Goal: Task Accomplishment & Management: Manage account settings

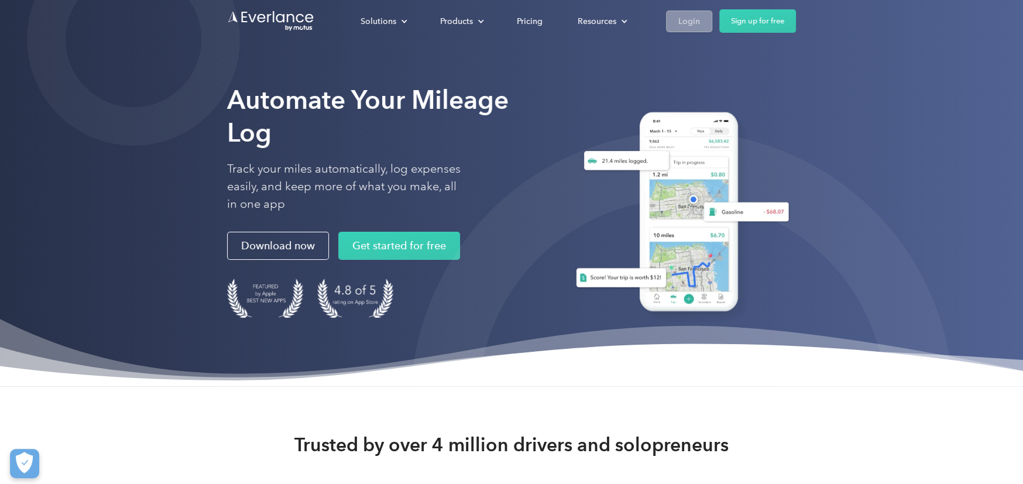
click at [682, 17] on div "Login" at bounding box center [689, 21] width 22 height 15
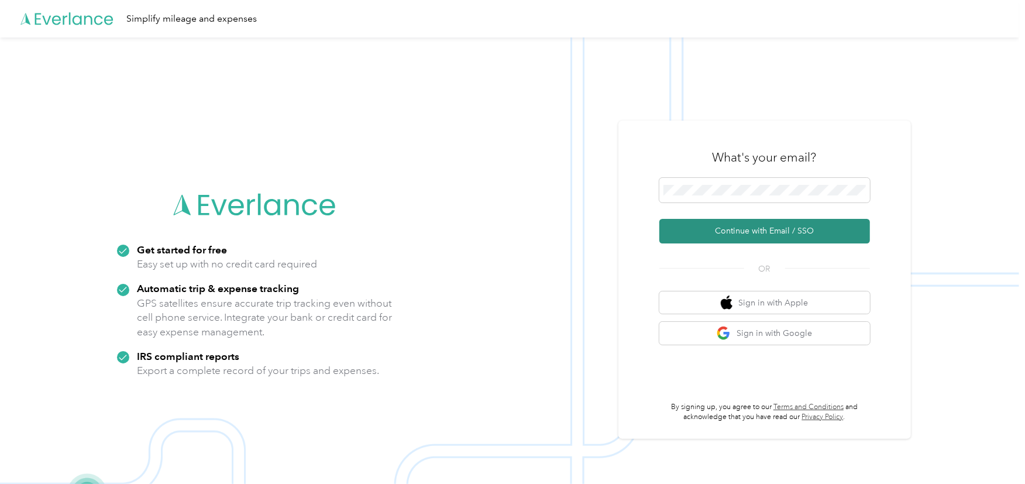
click at [747, 228] on button "Continue with Email / SSO" at bounding box center [765, 231] width 211 height 25
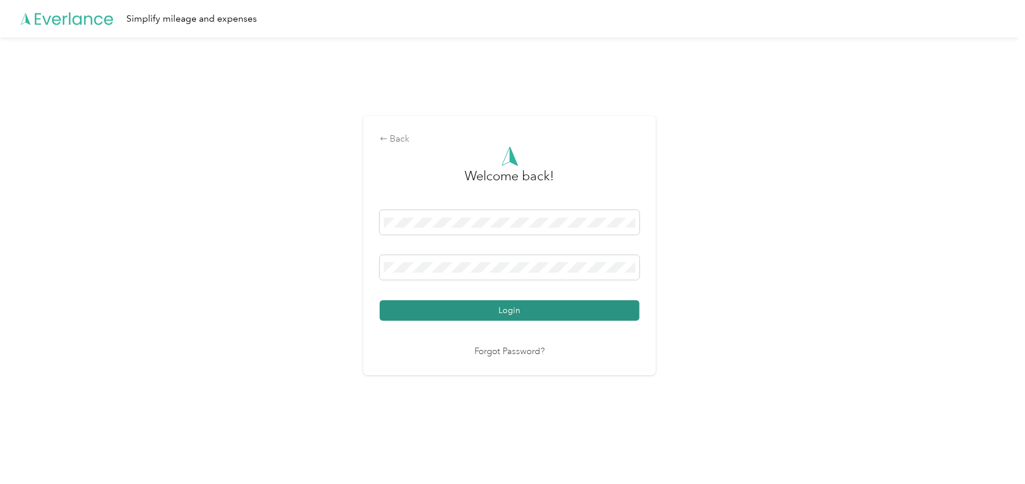
click at [481, 309] on button "Login" at bounding box center [510, 310] width 260 height 20
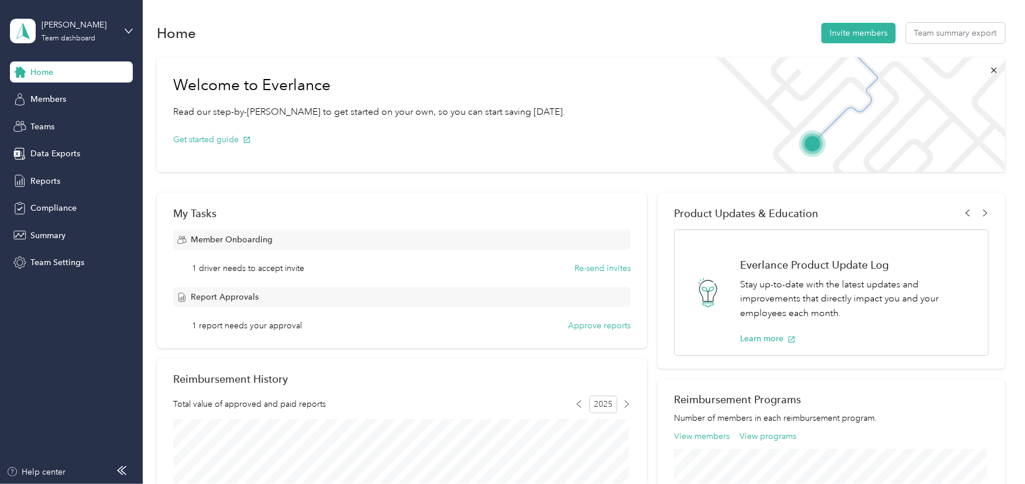
click at [210, 328] on span "1 report needs your approval" at bounding box center [247, 326] width 110 height 12
click at [591, 325] on button "Approve reports" at bounding box center [599, 326] width 63 height 12
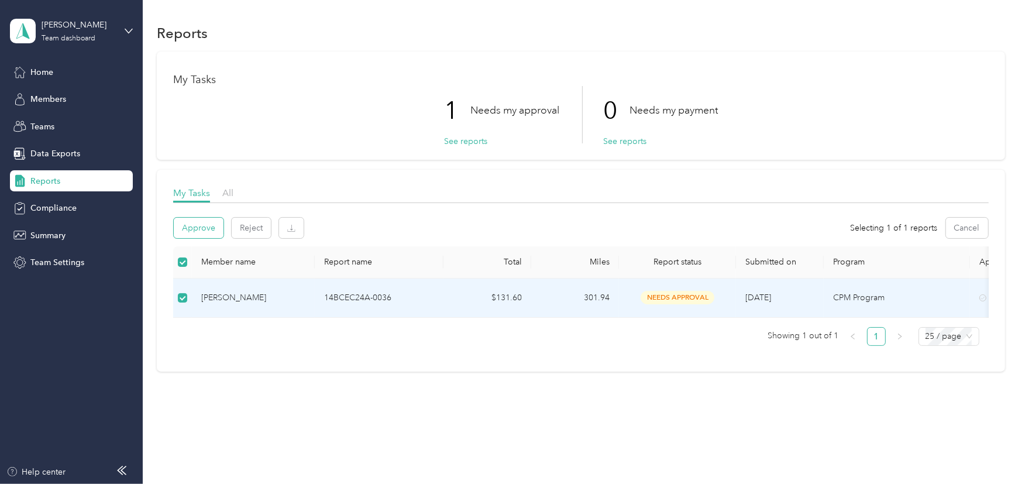
click at [200, 226] on button "Approve" at bounding box center [199, 228] width 50 height 20
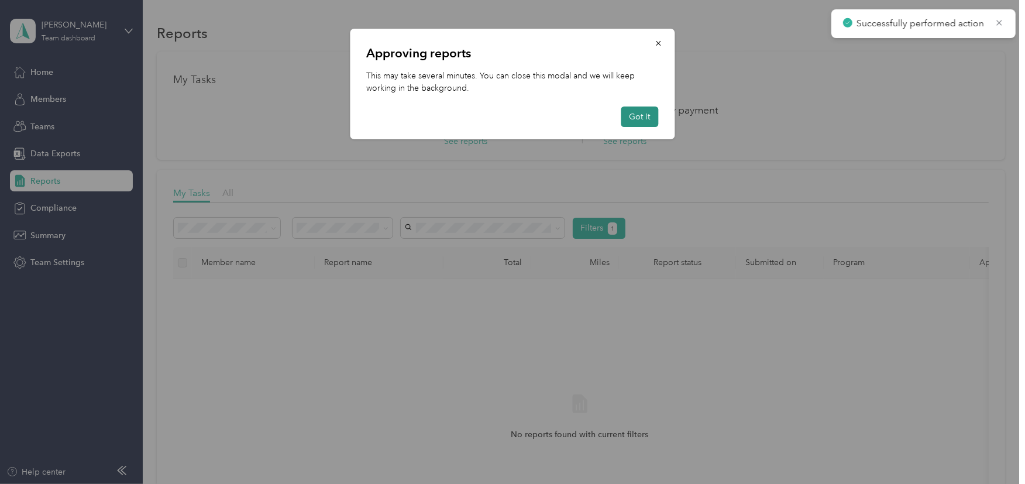
click at [643, 117] on button "Got it" at bounding box center [640, 117] width 37 height 20
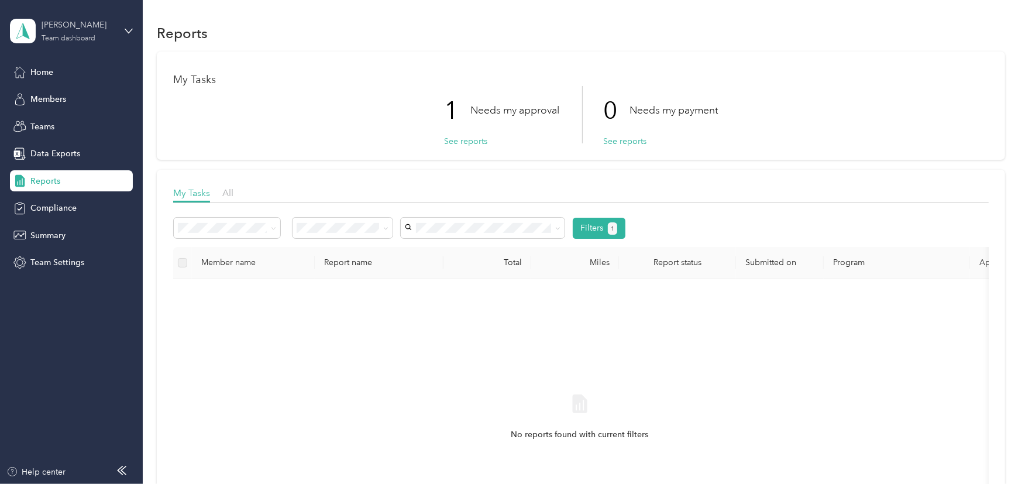
click at [97, 38] on div "Ksiezyk-Skrada Team dashboard" at bounding box center [78, 30] width 73 height 23
click at [72, 118] on div "Personal dashboard" at bounding box center [57, 122] width 74 height 12
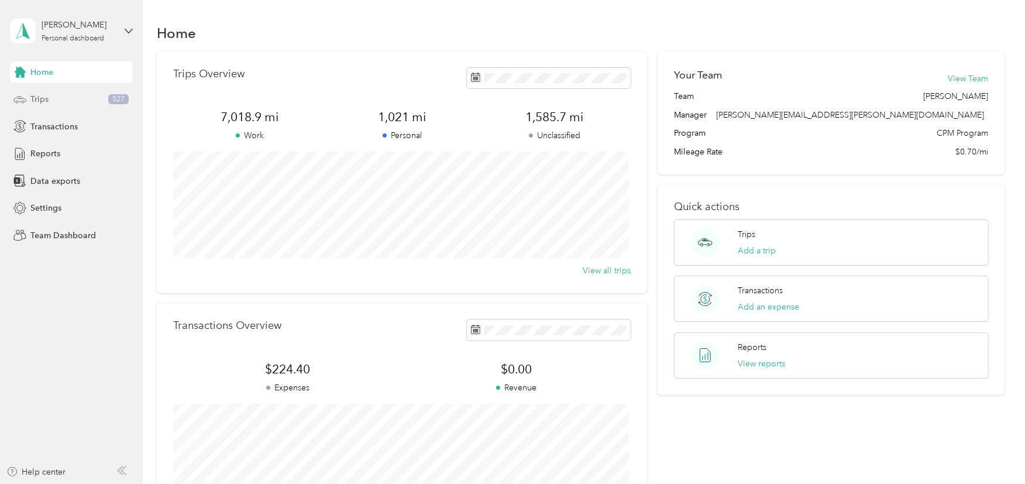
click at [44, 101] on span "Trips" at bounding box center [39, 99] width 18 height 12
